Goal: Task Accomplishment & Management: Complete application form

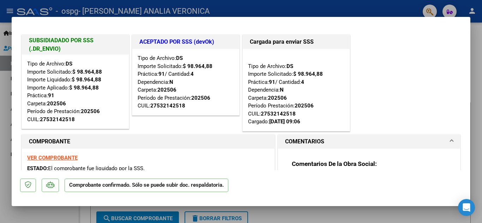
click at [479, 80] on div at bounding box center [241, 111] width 482 height 223
type input "$ 0,00"
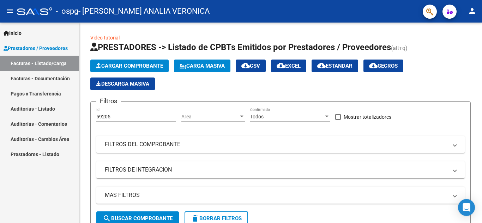
click at [22, 47] on span "Prestadores / Proveedores" at bounding box center [36, 48] width 64 height 8
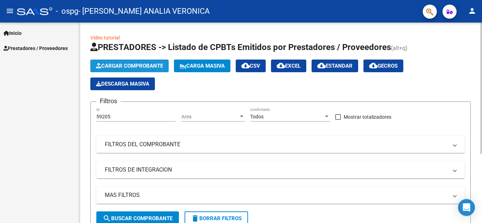
click at [143, 66] on span "Cargar Comprobante" at bounding box center [129, 66] width 67 height 6
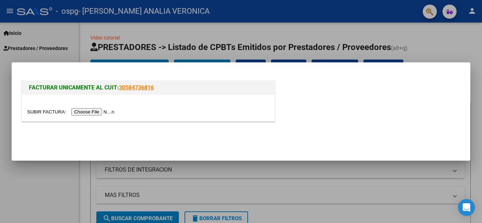
click at [93, 114] on input "file" at bounding box center [71, 111] width 89 height 7
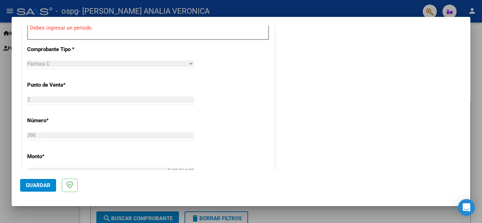
scroll to position [185, 0]
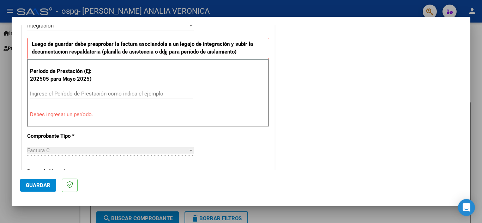
click at [56, 94] on input "Ingrese el Período de Prestación como indica el ejemplo" at bounding box center [111, 94] width 163 height 6
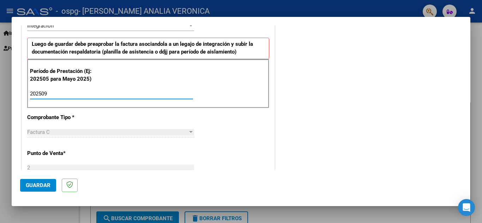
type input "202509"
click at [35, 186] on span "Guardar" at bounding box center [38, 186] width 25 height 6
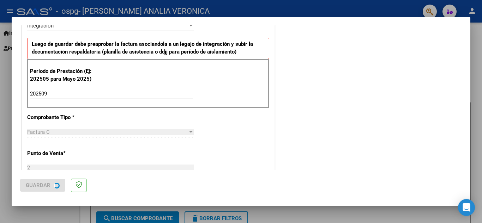
scroll to position [0, 0]
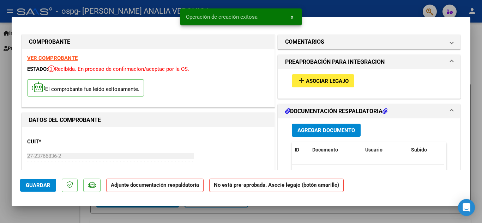
click at [319, 81] on span "Asociar Legajo" at bounding box center [327, 81] width 43 height 6
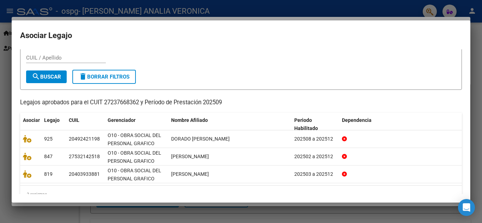
scroll to position [25, 0]
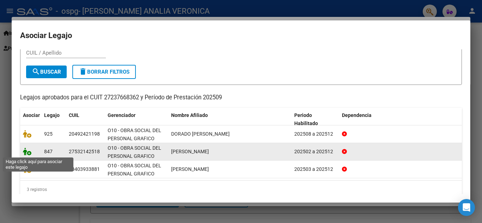
click at [26, 152] on icon at bounding box center [27, 152] width 8 height 8
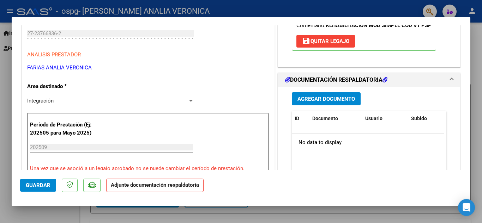
scroll to position [127, 0]
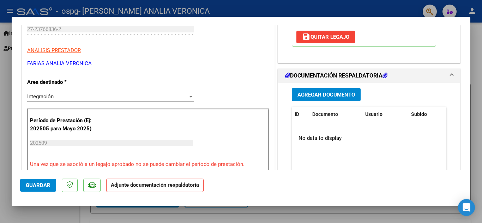
click at [311, 93] on span "Agregar Documento" at bounding box center [327, 95] width 58 height 6
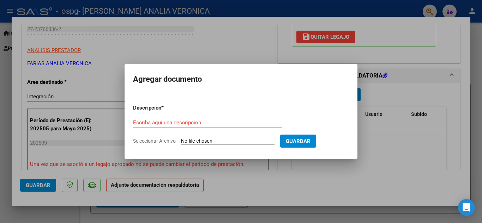
click at [161, 140] on span "Seleccionar Archivo" at bounding box center [154, 141] width 43 height 6
click at [181, 140] on input "Seleccionar Archivo" at bounding box center [228, 141] width 94 height 7
type input "C:\fakepath\PLANILLA DE ASISTENCIA SEPTIEMBRE .pdf"
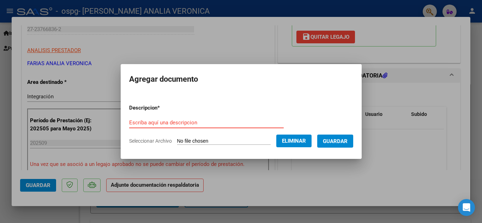
click at [151, 120] on input "Escriba aquí una descripcion" at bounding box center [206, 123] width 155 height 6
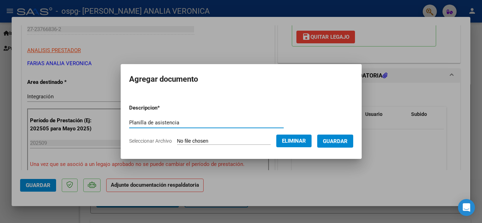
type input "Planilla de asistencia"
click at [340, 141] on span "Guardar" at bounding box center [335, 141] width 25 height 6
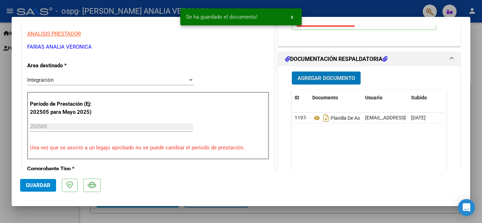
scroll to position [107, 0]
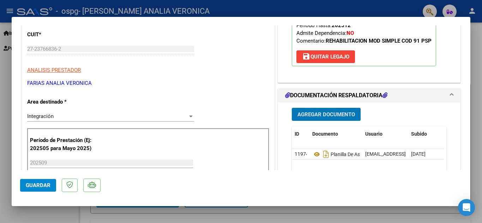
click at [36, 188] on span "Guardar" at bounding box center [38, 186] width 25 height 6
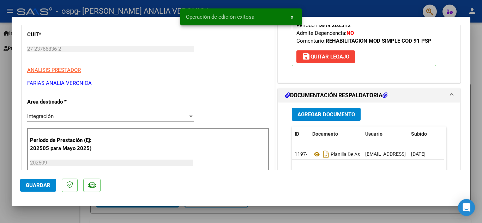
click at [479, 44] on div at bounding box center [241, 111] width 482 height 223
type input "$ 0,00"
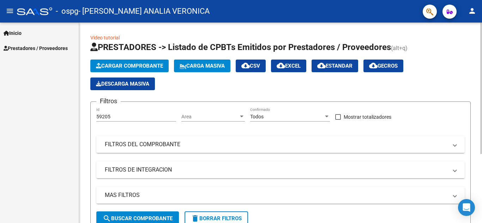
click at [132, 64] on span "Cargar Comprobante" at bounding box center [129, 66] width 67 height 6
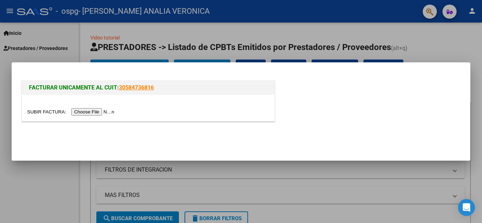
click at [107, 110] on input "file" at bounding box center [71, 111] width 89 height 7
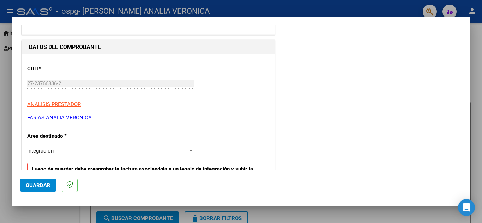
scroll to position [204, 0]
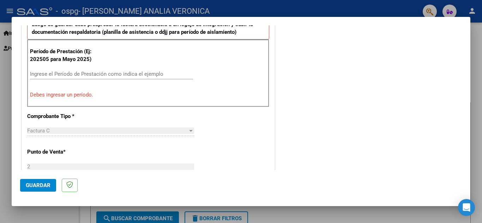
click at [70, 73] on input "Ingrese el Período de Prestación como indica el ejemplo" at bounding box center [111, 74] width 163 height 6
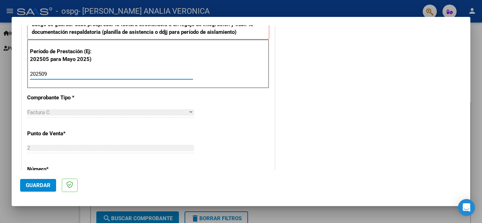
type input "202509"
click at [34, 187] on span "Guardar" at bounding box center [38, 186] width 25 height 6
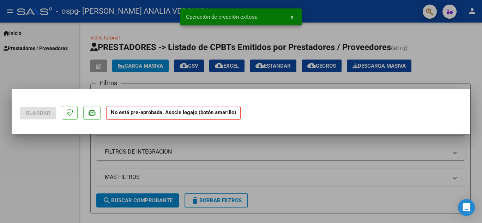
scroll to position [0, 0]
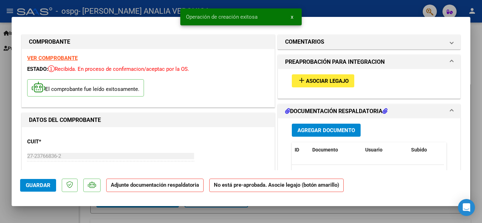
click at [320, 84] on span "Asociar Legajo" at bounding box center [327, 81] width 43 height 6
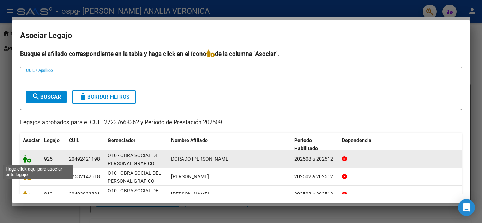
click at [24, 158] on icon at bounding box center [27, 159] width 8 height 8
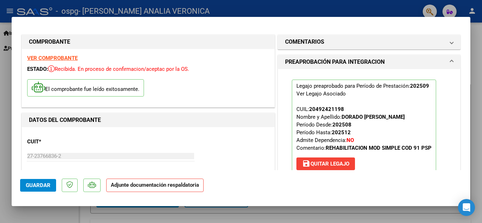
scroll to position [145, 0]
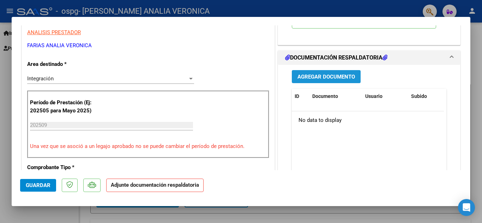
click at [323, 77] on span "Agregar Documento" at bounding box center [327, 77] width 58 height 6
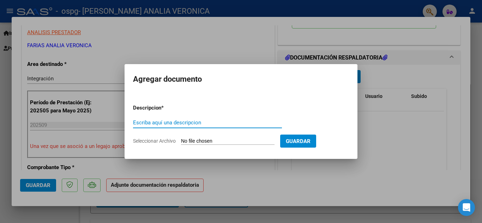
click at [163, 142] on span "Seleccionar Archivo" at bounding box center [154, 141] width 43 height 6
click at [181, 142] on input "Seleccionar Archivo" at bounding box center [228, 141] width 94 height 7
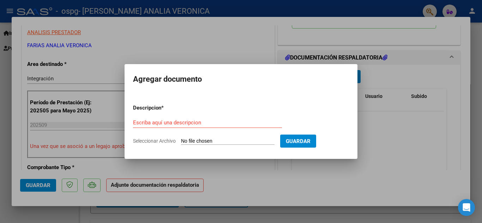
click at [160, 143] on span "Seleccionar Archivo" at bounding box center [154, 141] width 43 height 6
click at [181, 143] on input "Seleccionar Archivo" at bounding box center [228, 141] width 94 height 7
type input "C:\fakepath\PLANILLA DE ASISTENCIA DE SEPTIEMBRE.pdf"
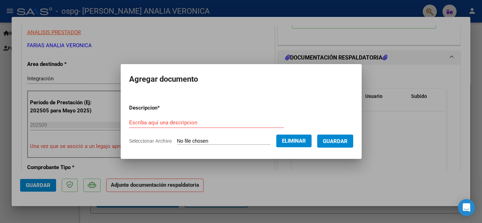
click at [155, 123] on input "Escriba aquí una descripcion" at bounding box center [206, 123] width 155 height 6
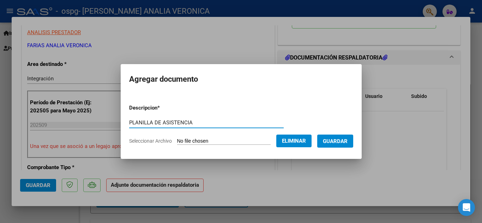
type input "PLANILLA DE ASISTENCIA"
click at [340, 142] on span "Guardar" at bounding box center [335, 141] width 25 height 6
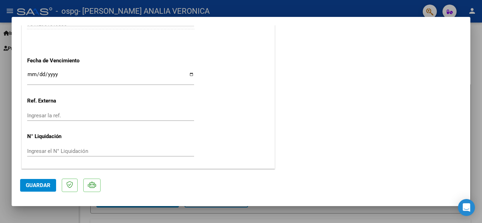
scroll to position [0, 0]
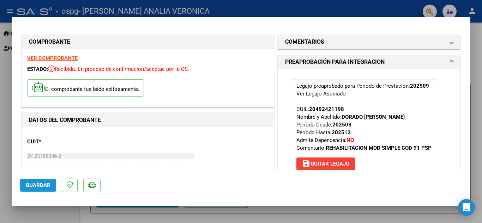
click at [39, 185] on span "Guardar" at bounding box center [38, 186] width 25 height 6
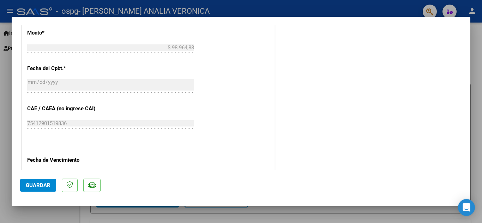
scroll to position [487, 0]
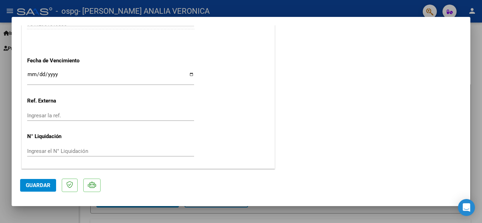
click at [478, 51] on div at bounding box center [241, 111] width 482 height 223
type input "$ 0,00"
